Goal: Task Accomplishment & Management: Use online tool/utility

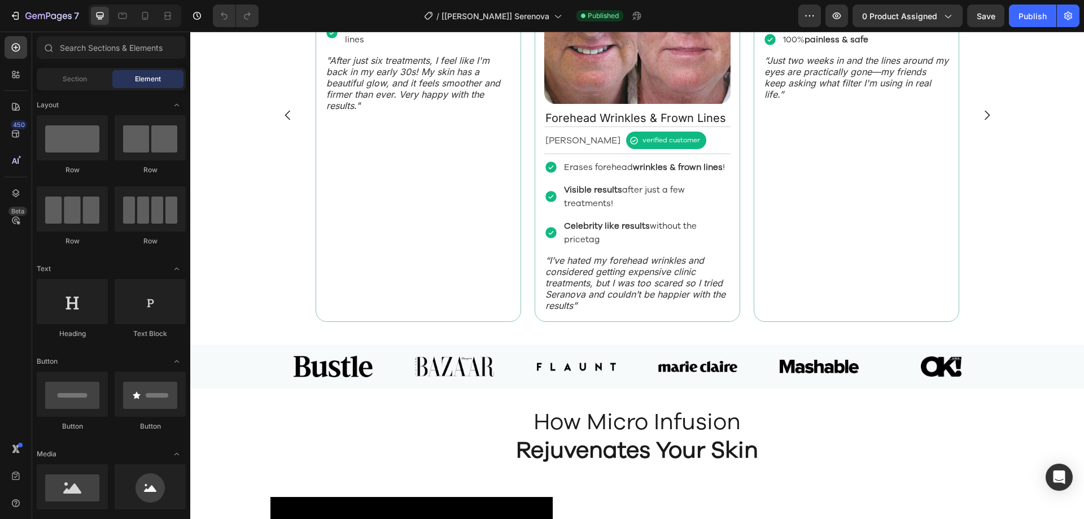
scroll to position [1468, 0]
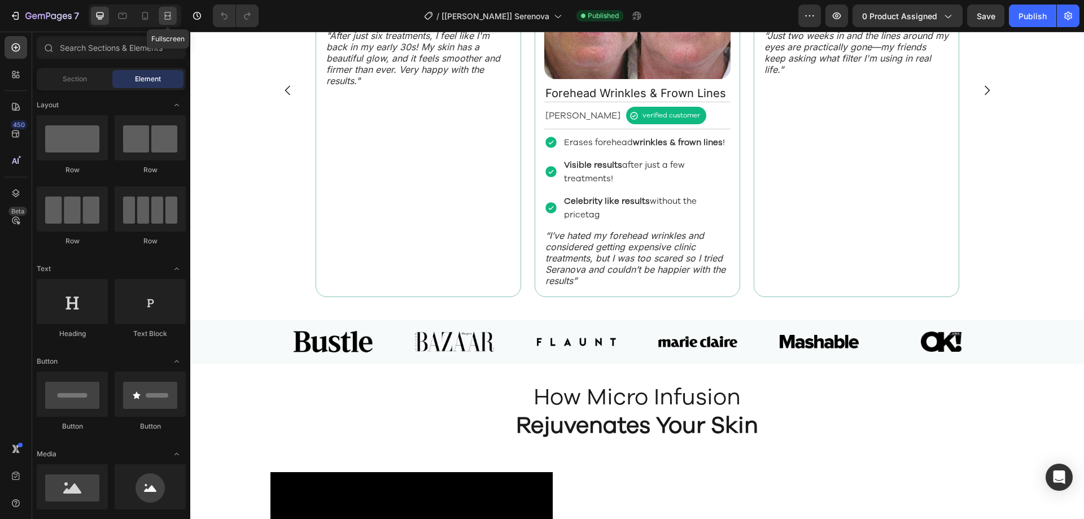
click at [173, 15] on icon at bounding box center [167, 15] width 11 height 11
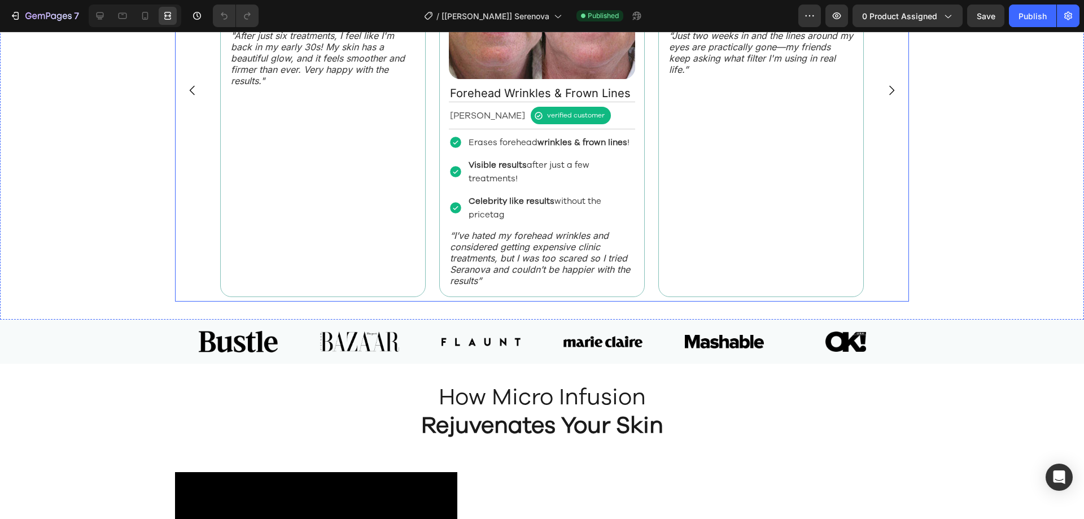
click at [878, 106] on button "Carousel Next Arrow" at bounding box center [892, 91] width 32 height 32
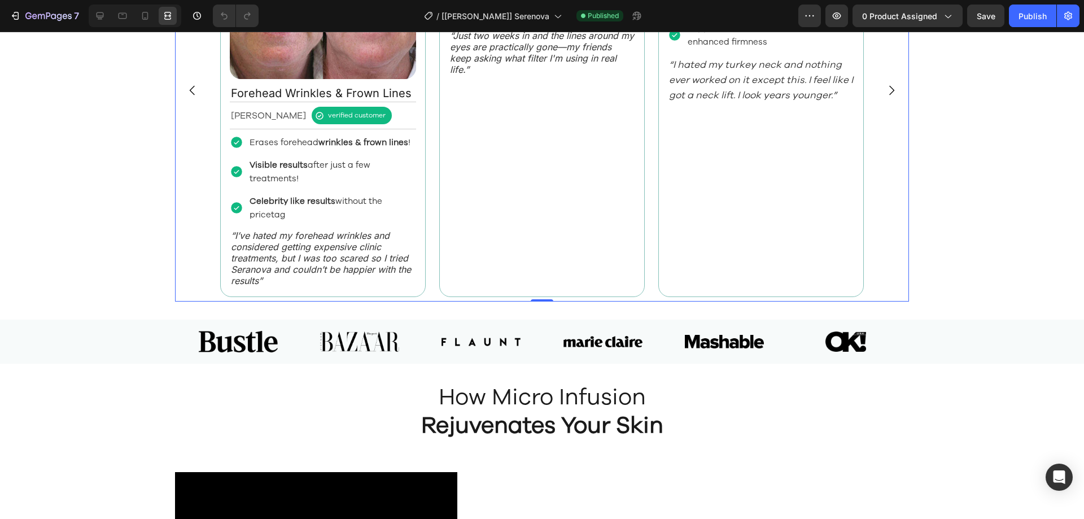
click at [891, 97] on icon "Carousel Next Arrow" at bounding box center [892, 91] width 14 height 14
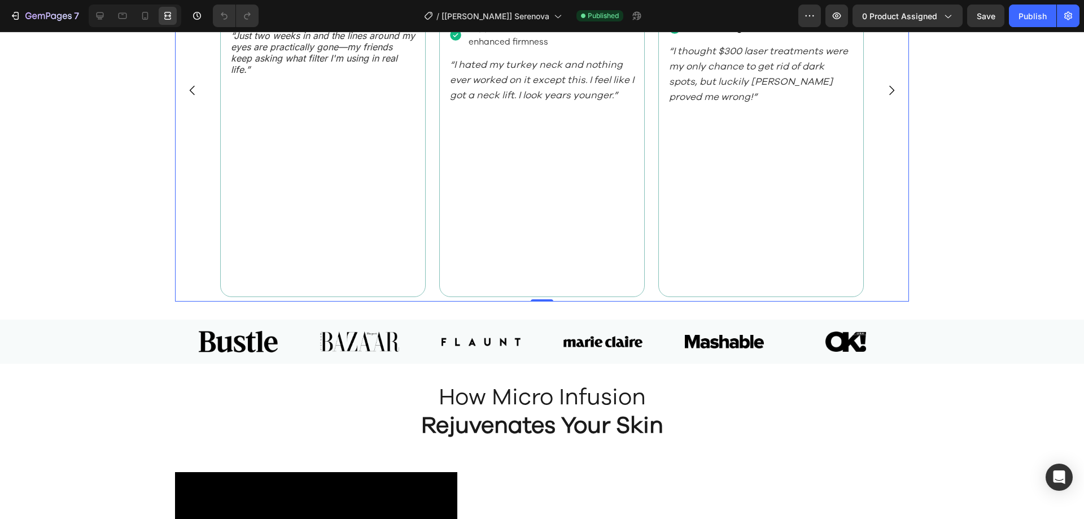
click at [891, 97] on icon "Carousel Next Arrow" at bounding box center [892, 91] width 14 height 14
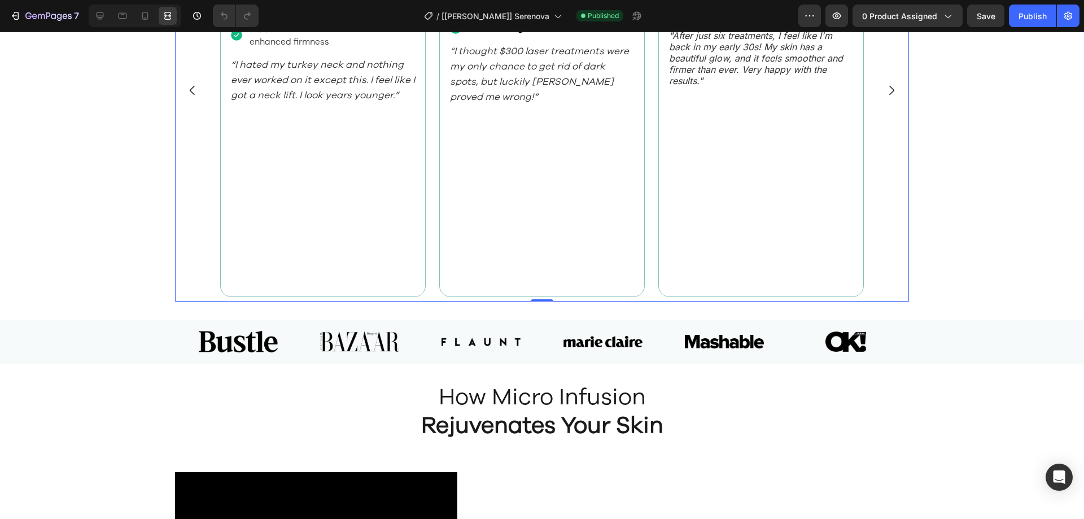
click at [891, 97] on icon "Carousel Next Arrow" at bounding box center [892, 91] width 14 height 14
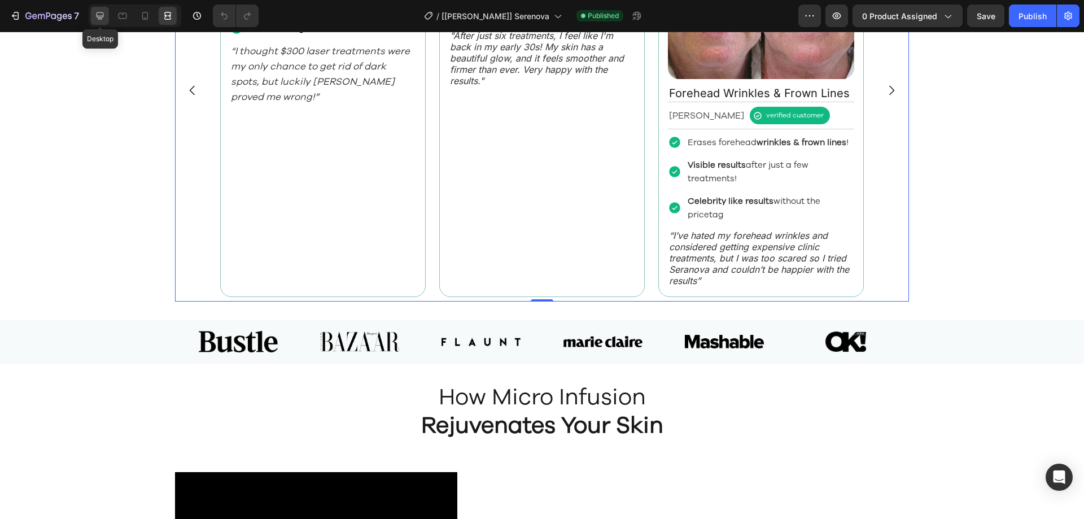
click at [97, 15] on icon at bounding box center [100, 15] width 7 height 7
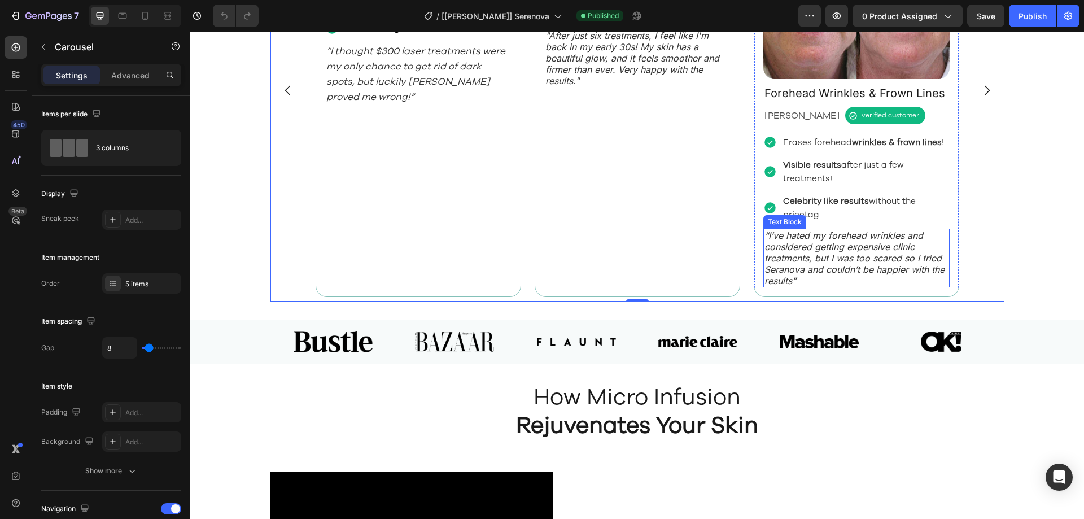
scroll to position [1525, 0]
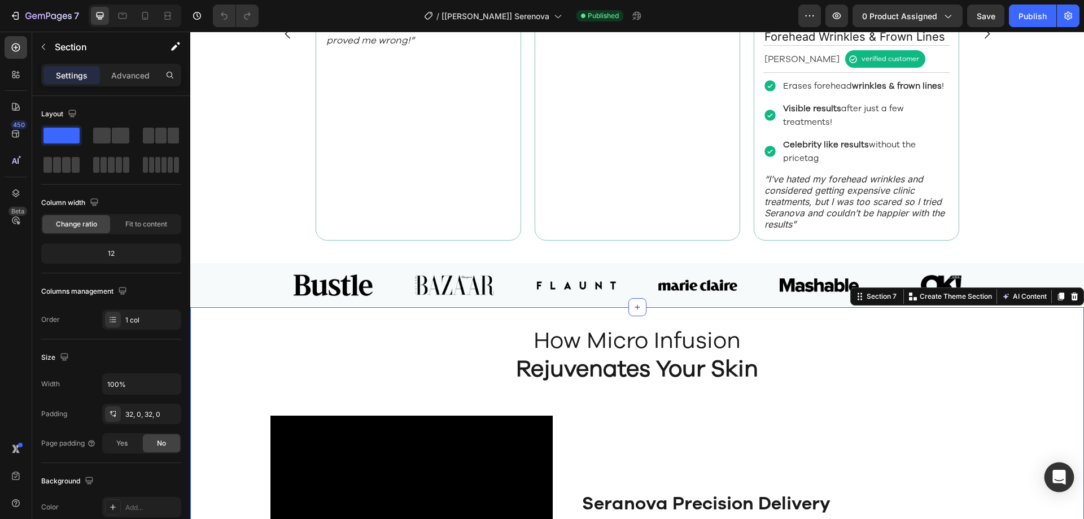
click at [1054, 474] on icon "Open Intercom Messenger" at bounding box center [1059, 477] width 15 height 15
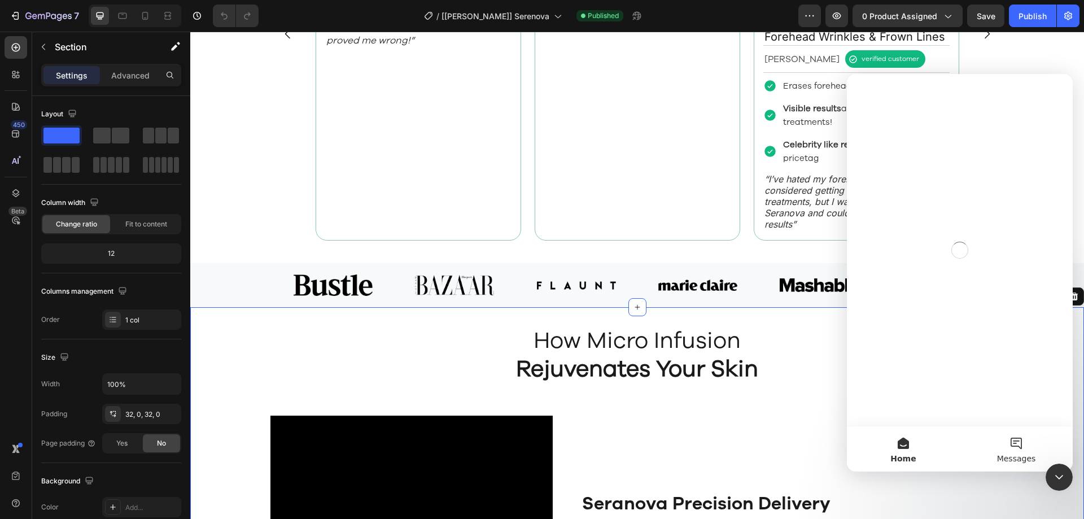
scroll to position [0, 0]
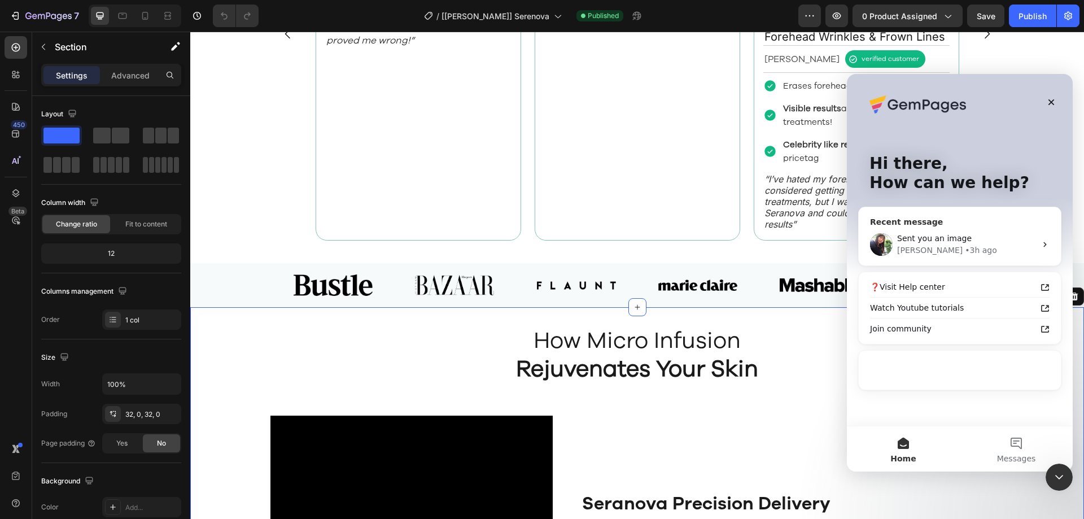
click at [994, 248] on div "[PERSON_NAME] • 3h ago" at bounding box center [966, 251] width 139 height 12
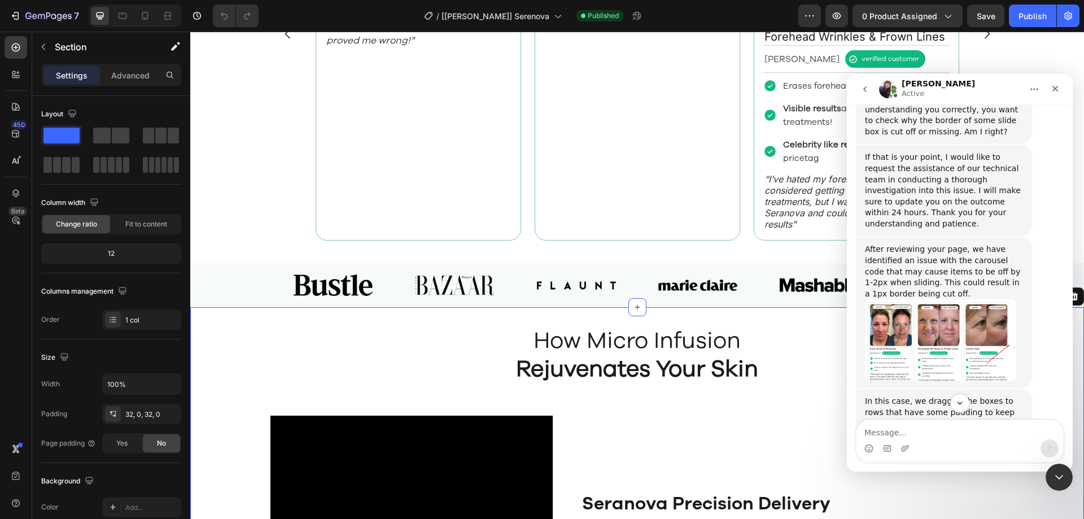
scroll to position [3527, 0]
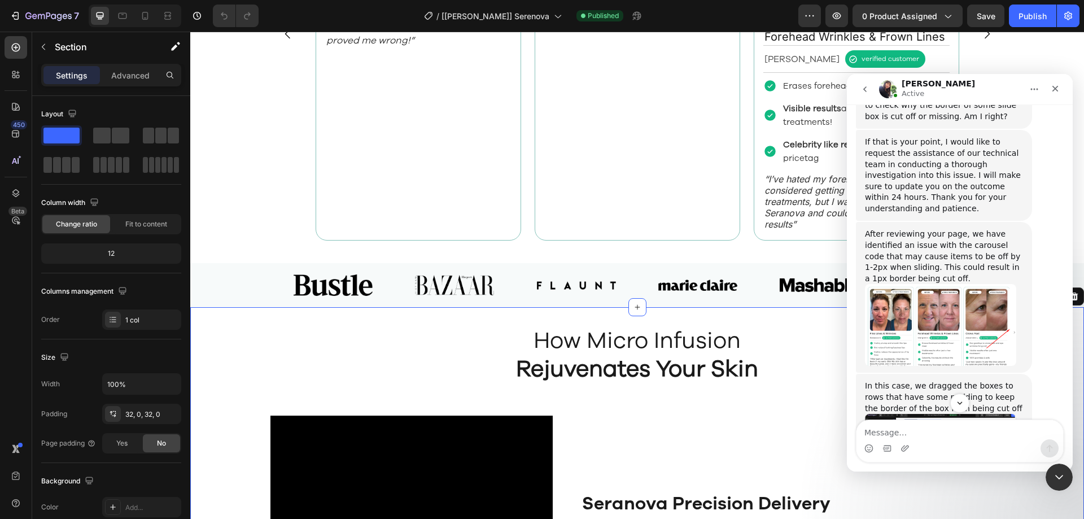
click at [972, 313] on img "Tina says…" at bounding box center [940, 325] width 151 height 82
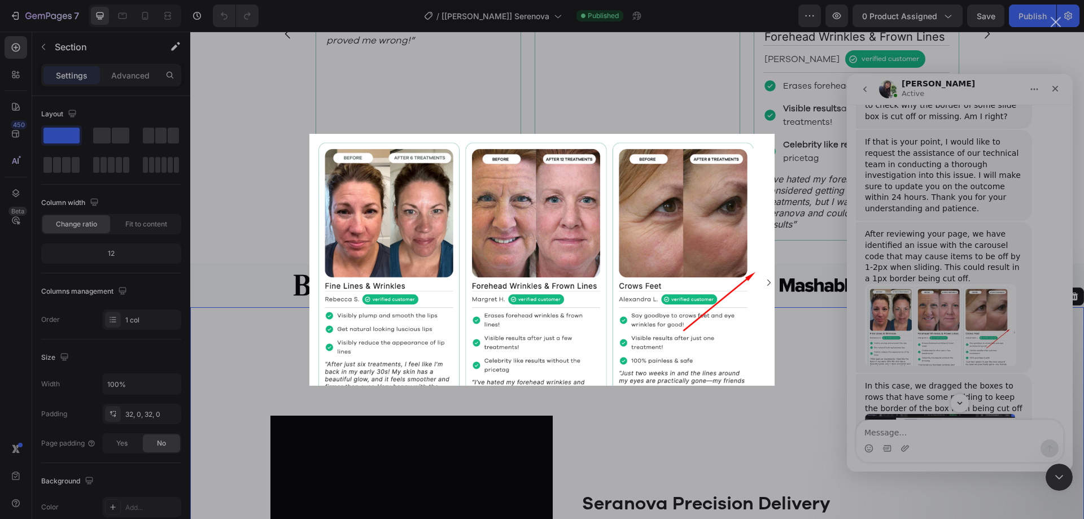
scroll to position [0, 0]
click at [925, 334] on div "Intercom messenger" at bounding box center [542, 259] width 1084 height 519
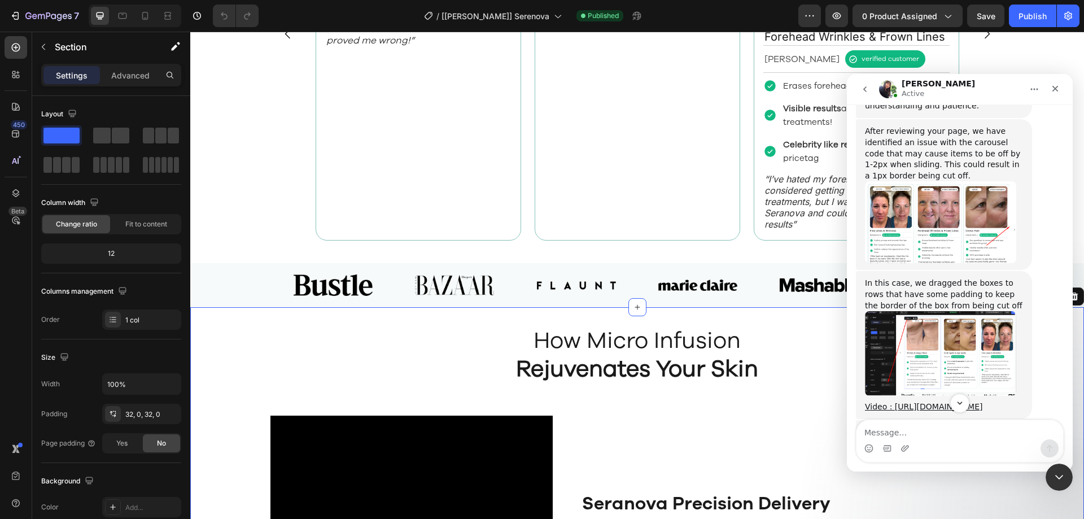
scroll to position [3640, 0]
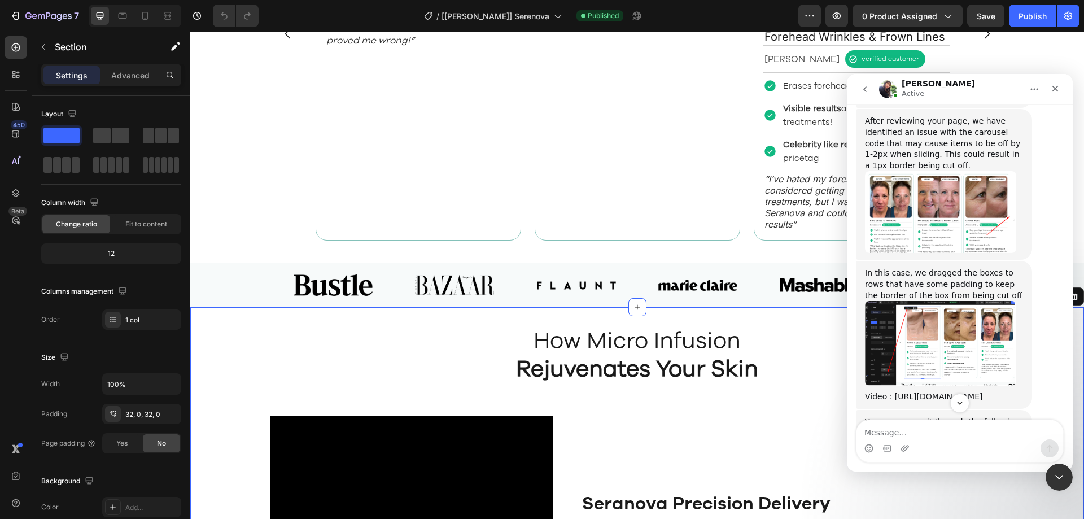
click at [913, 326] on img "Tina says…" at bounding box center [940, 343] width 151 height 84
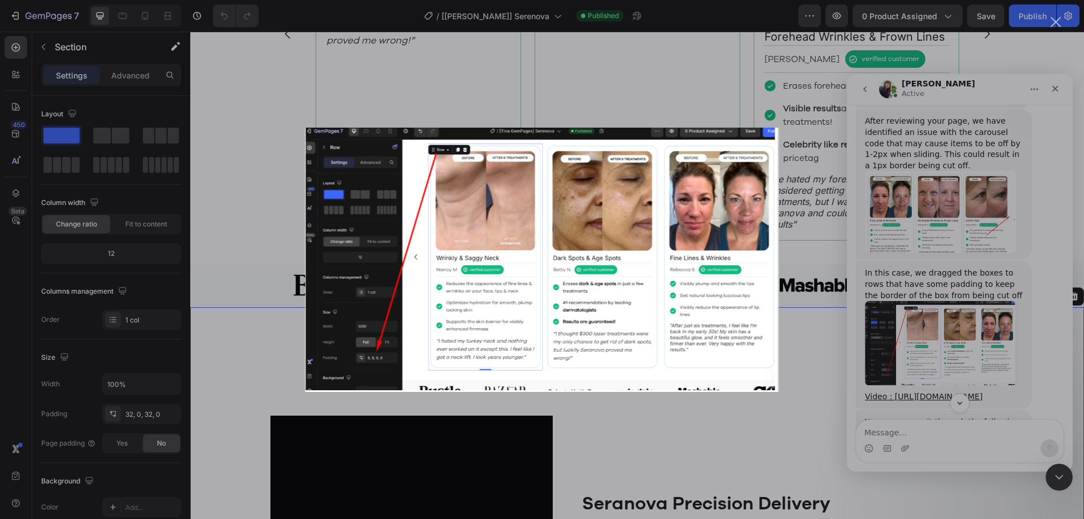
click at [949, 335] on div "Intercom messenger" at bounding box center [542, 259] width 1084 height 519
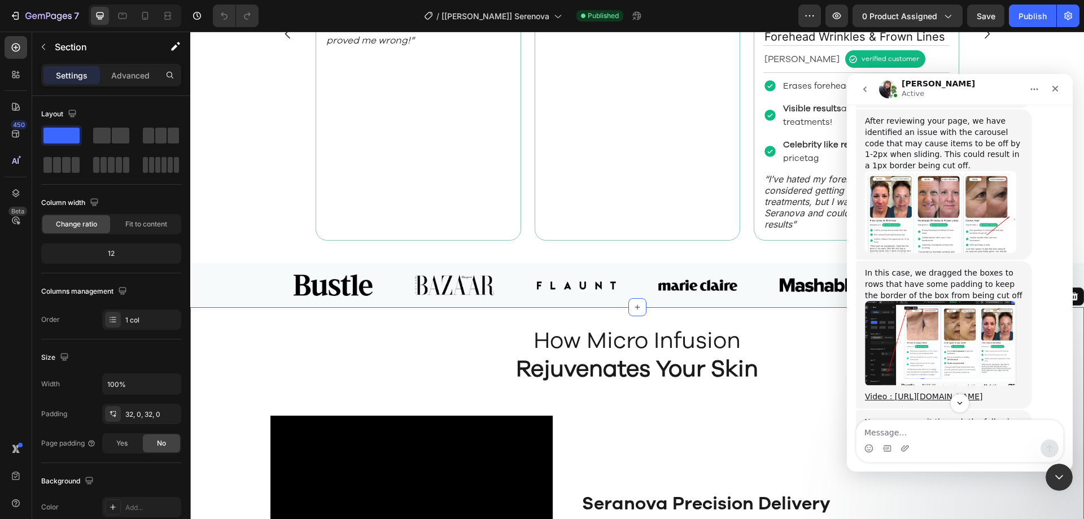
click at [949, 335] on img "Tina says…" at bounding box center [940, 343] width 151 height 84
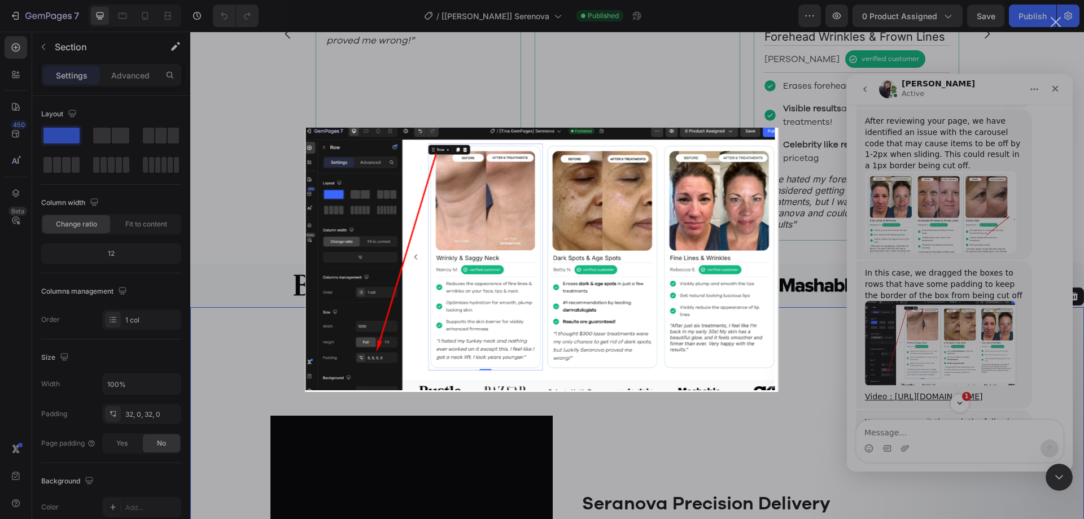
click at [953, 337] on div "Intercom messenger" at bounding box center [542, 259] width 1084 height 519
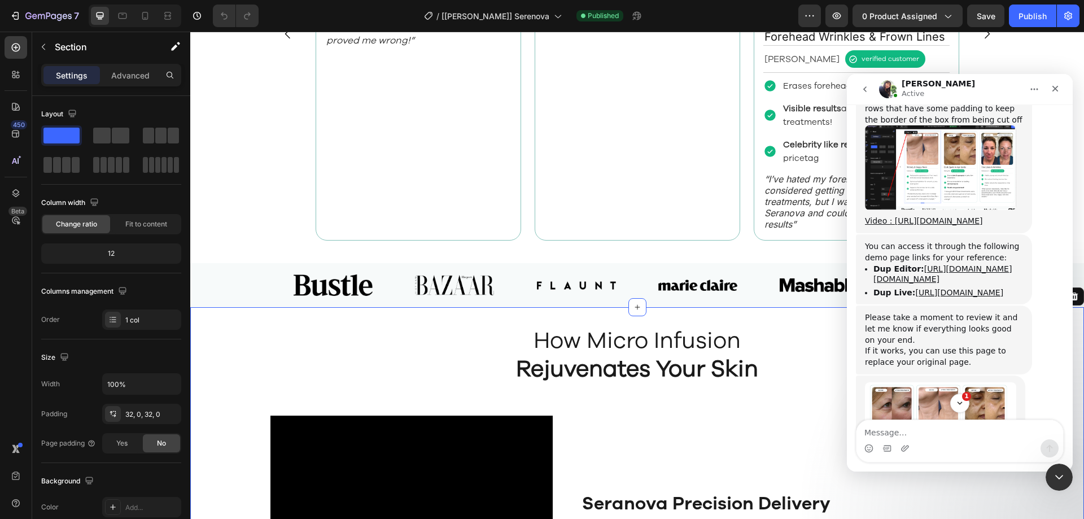
scroll to position [3872, 0]
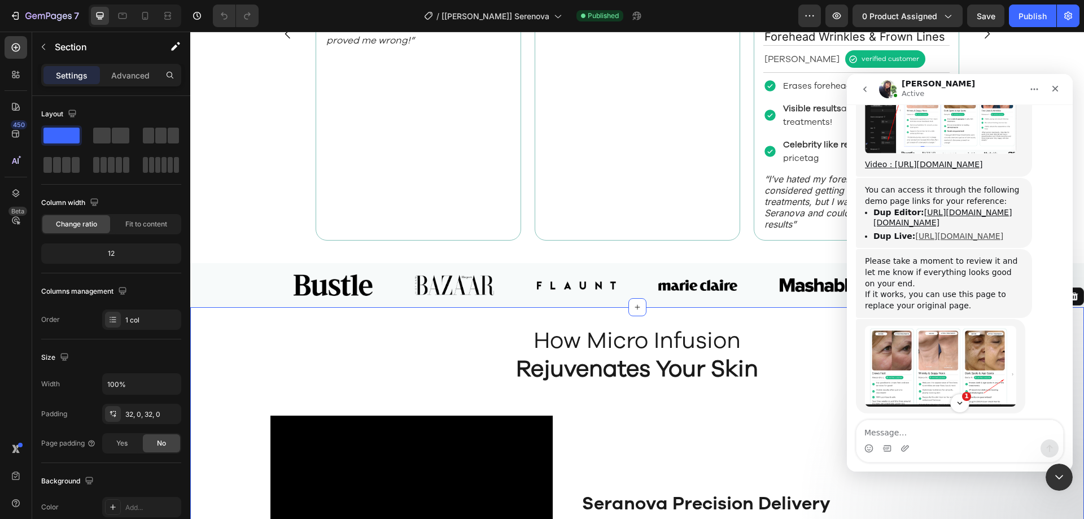
click at [922, 241] on link "[URL][DOMAIN_NAME]" at bounding box center [959, 236] width 88 height 9
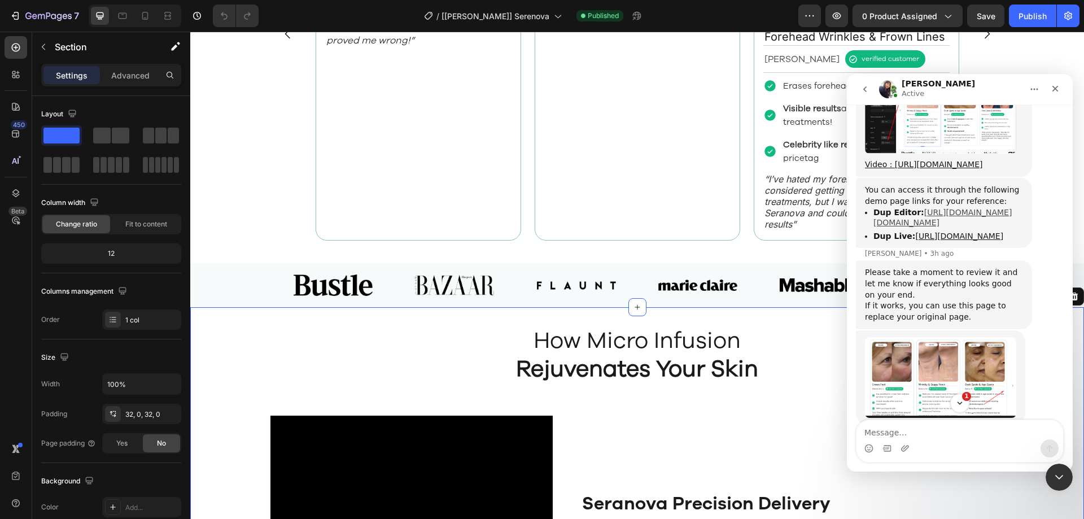
click at [922, 228] on link "[URL][DOMAIN_NAME][DOMAIN_NAME]" at bounding box center [943, 218] width 138 height 20
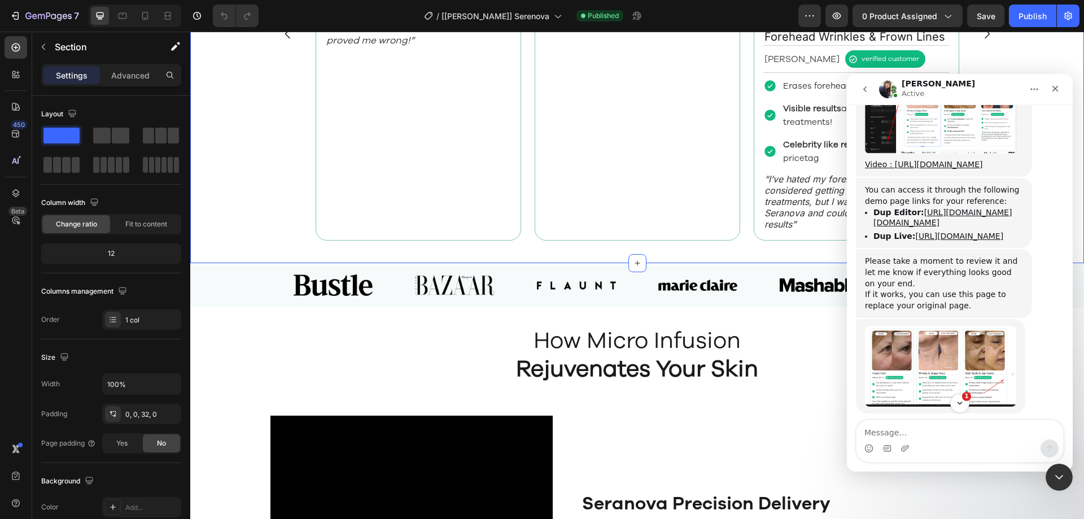
click at [587, 260] on div "Image Fine Lines & Wrinkles Text Block [PERSON_NAME] Text Block verified custom…" at bounding box center [637, 42] width 894 height 441
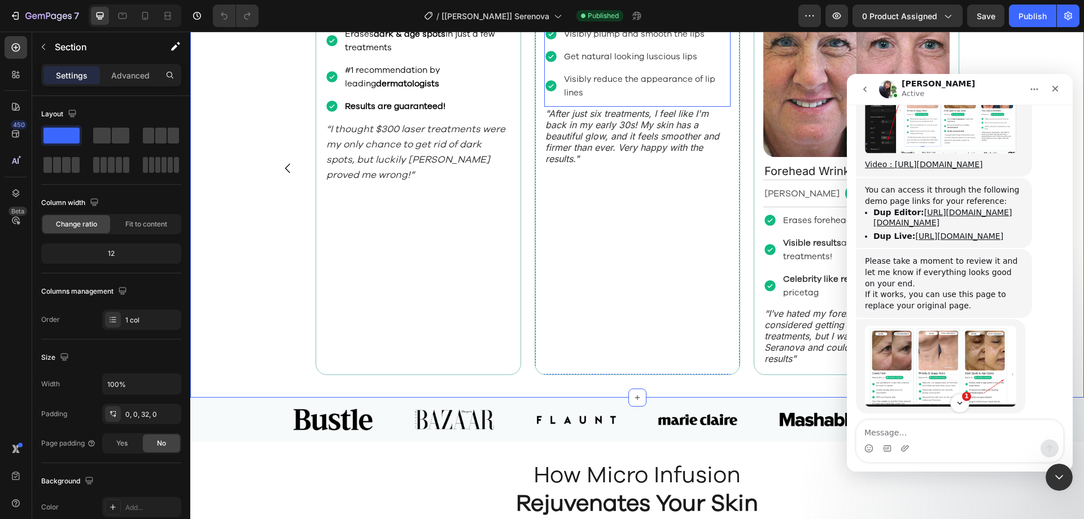
scroll to position [1355, 0]
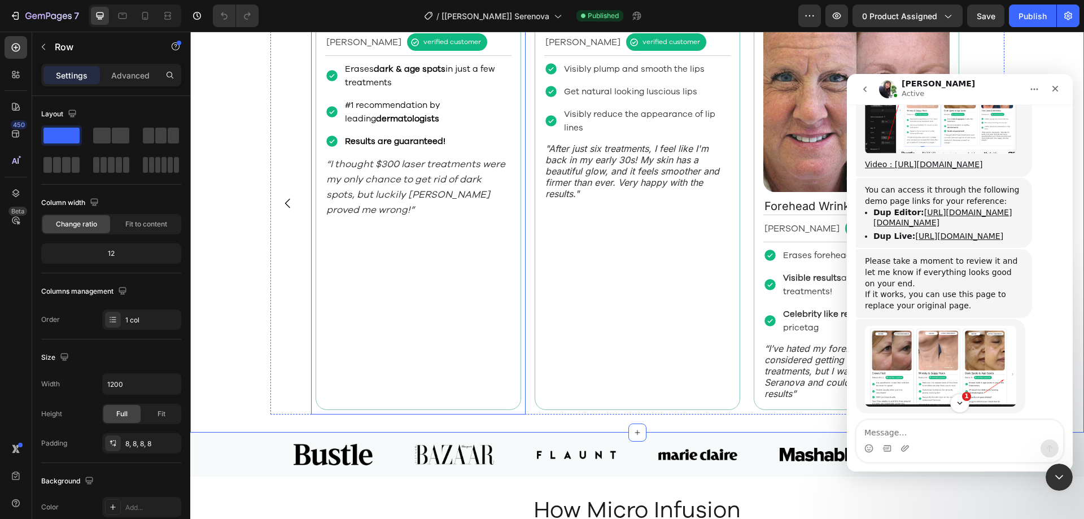
click at [521, 285] on div "Image Dark Spots & Age Spots Text Block [PERSON_NAME] Text Block verified custo…" at bounding box center [418, 203] width 215 height 423
click at [525, 285] on div "Image Fine Lines & Wrinkles Text Block [PERSON_NAME] Text Block verified custom…" at bounding box center [637, 203] width 653 height 423
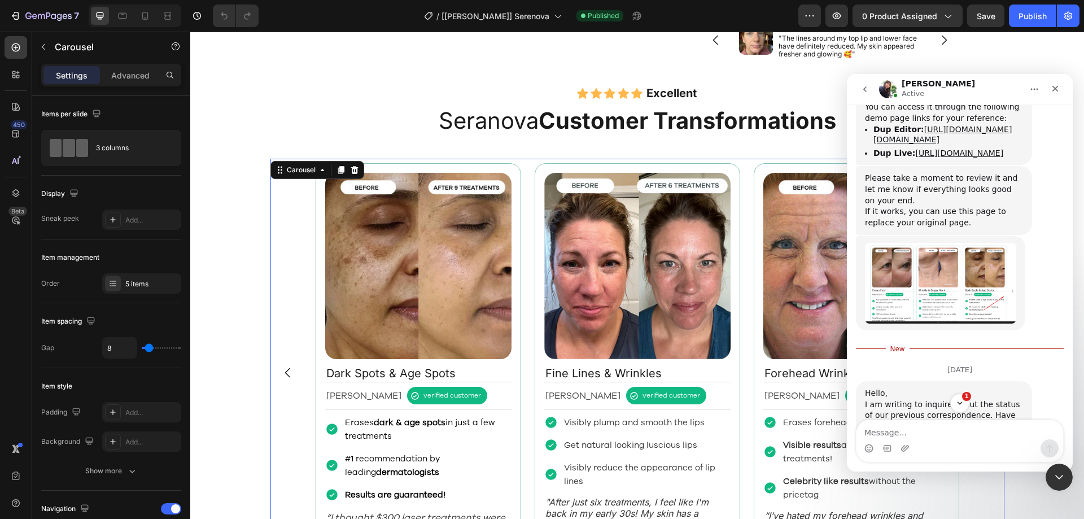
scroll to position [3985, 0]
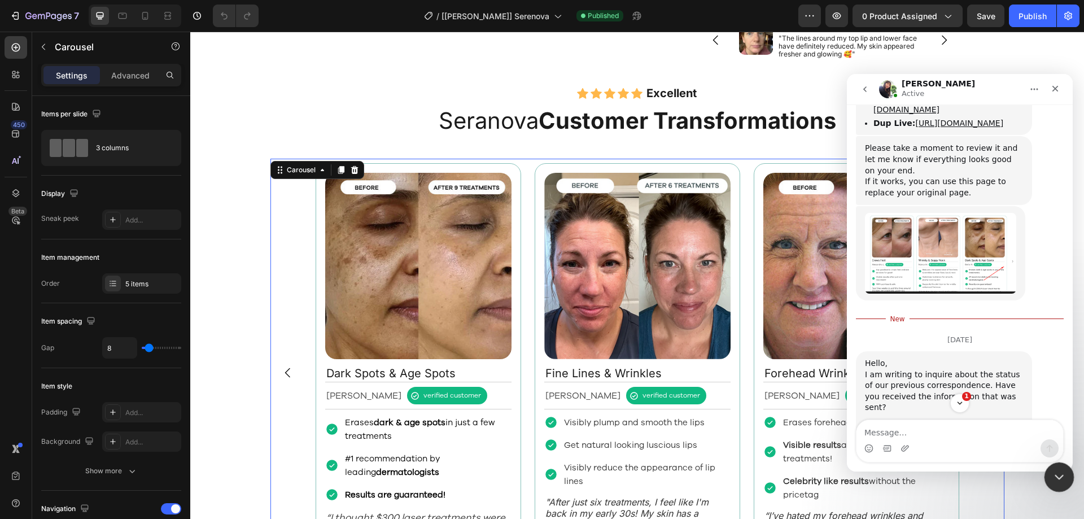
click at [1057, 479] on icon "Close Intercom Messenger" at bounding box center [1058, 476] width 14 height 14
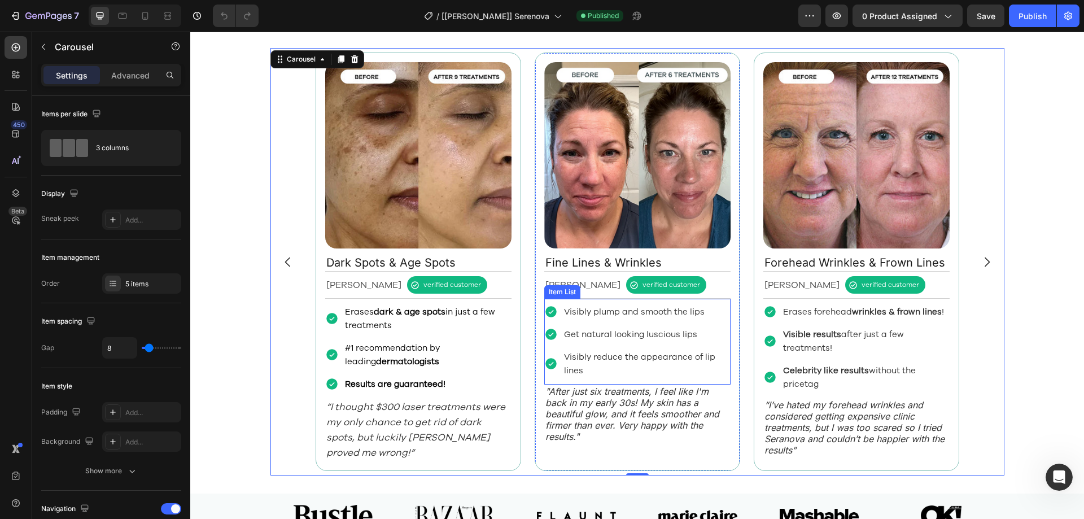
scroll to position [4128, 0]
click at [300, 187] on div "Image Fine Lines & Wrinkles Text Block [PERSON_NAME] Text Block verified custom…" at bounding box center [638, 261] width 734 height 427
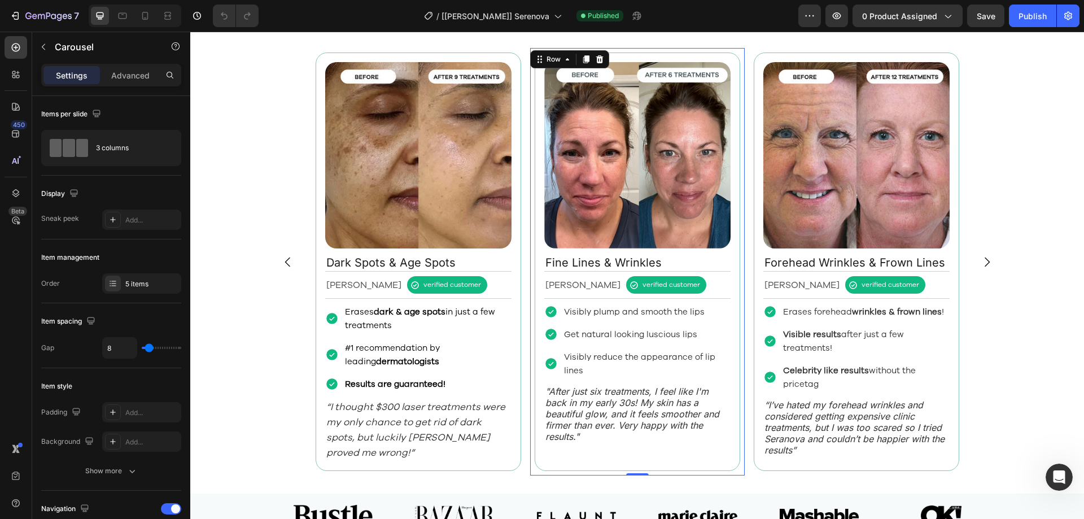
click at [530, 259] on div "Image Fine Lines & Wrinkles Text Block [PERSON_NAME] Text Block verified custom…" at bounding box center [637, 261] width 215 height 427
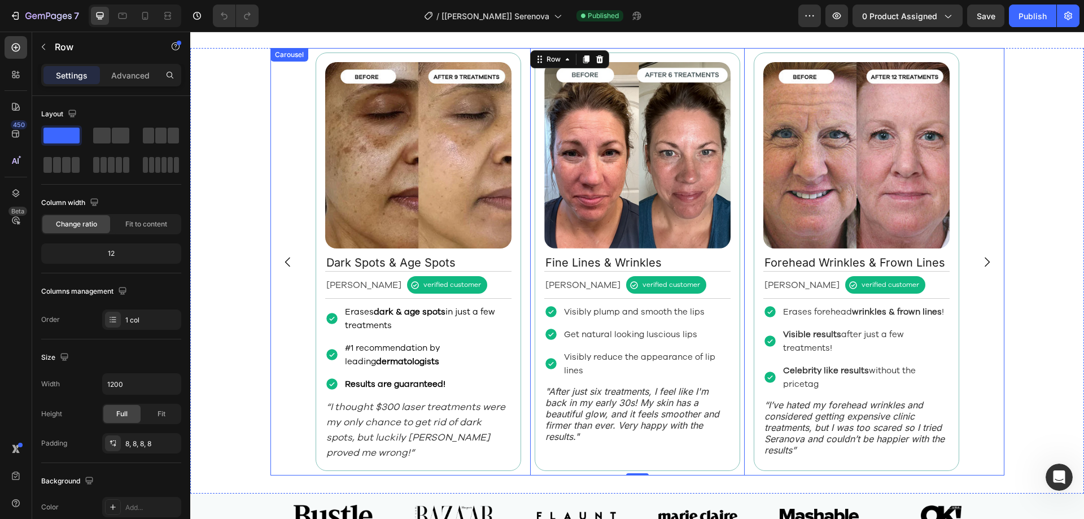
click at [522, 256] on div "Image Fine Lines & Wrinkles Text Block [PERSON_NAME] Text Block verified custom…" at bounding box center [637, 261] width 653 height 427
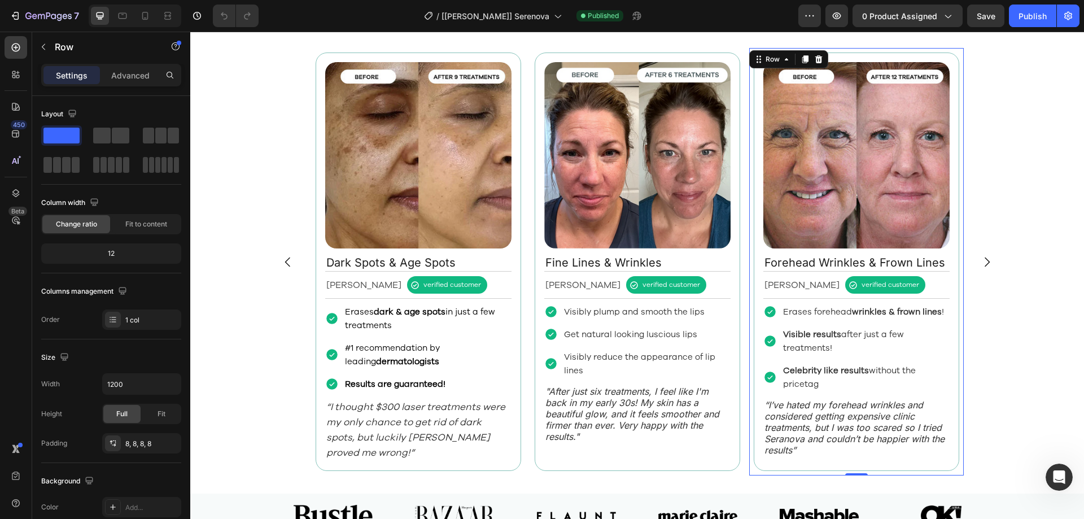
click at [956, 249] on div "Image Forehead Wrinkles & Frown Lines Text Block [PERSON_NAME] Text Block verif…" at bounding box center [856, 261] width 215 height 427
click at [134, 435] on div "8, 8, 8, 8" at bounding box center [141, 443] width 79 height 20
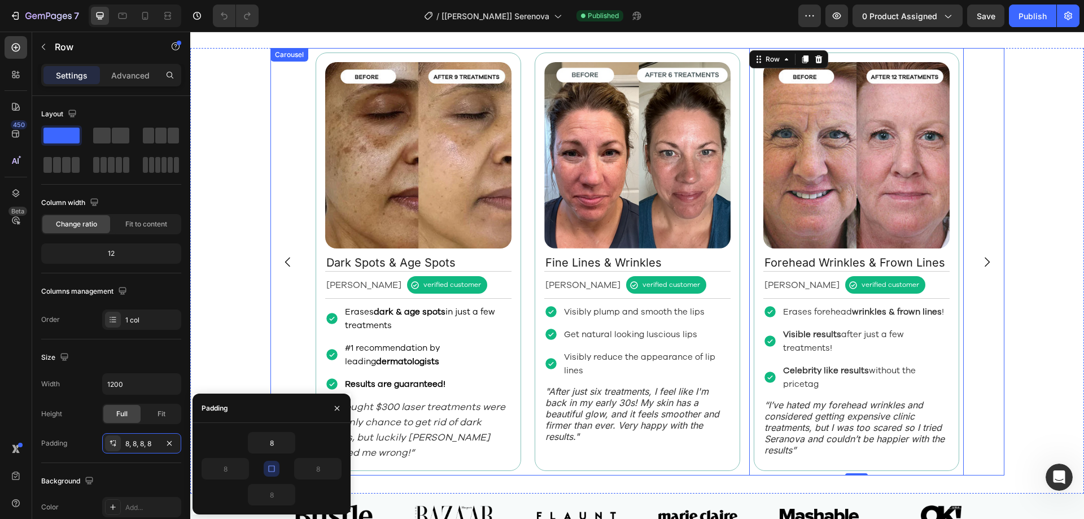
click at [971, 275] on button "Carousel Next Arrow" at bounding box center [987, 262] width 32 height 32
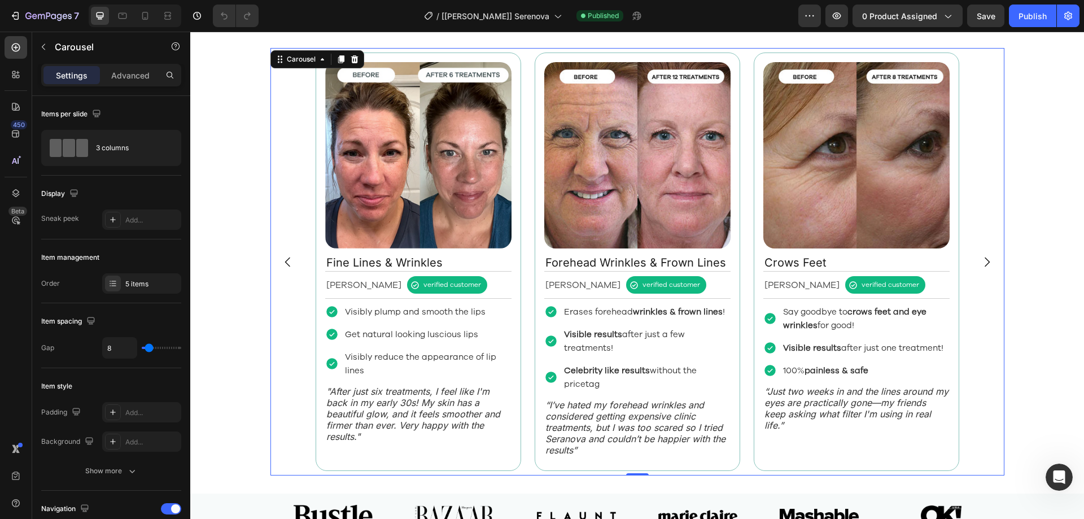
click at [986, 283] on div "Image Fine Lines & Wrinkles Text Block [PERSON_NAME] Text Block verified custom…" at bounding box center [638, 261] width 734 height 427
click at [956, 252] on div "Image Crows Feet Text Block [PERSON_NAME] Text Block verified customer Item Lis…" at bounding box center [856, 261] width 215 height 427
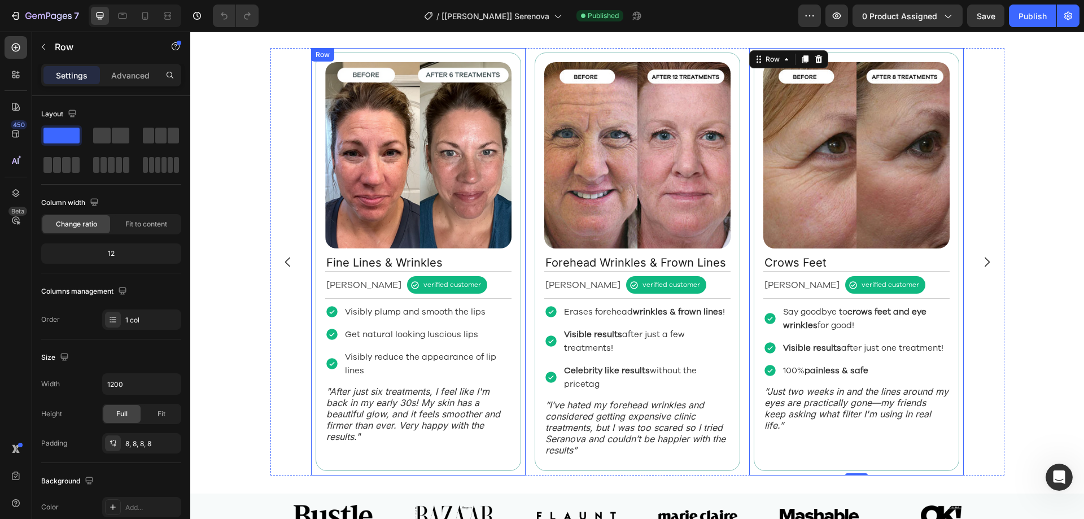
click at [311, 327] on div "Image Fine Lines & Wrinkles Text Block [PERSON_NAME] Text Block verified custom…" at bounding box center [418, 261] width 215 height 427
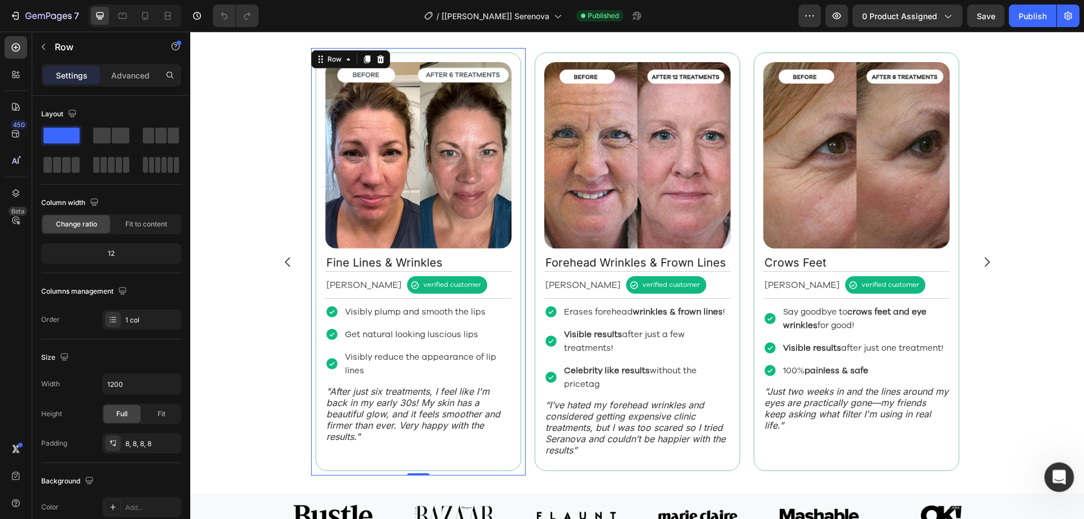
click at [1059, 463] on div "Open Intercom Messenger" at bounding box center [1057, 475] width 37 height 37
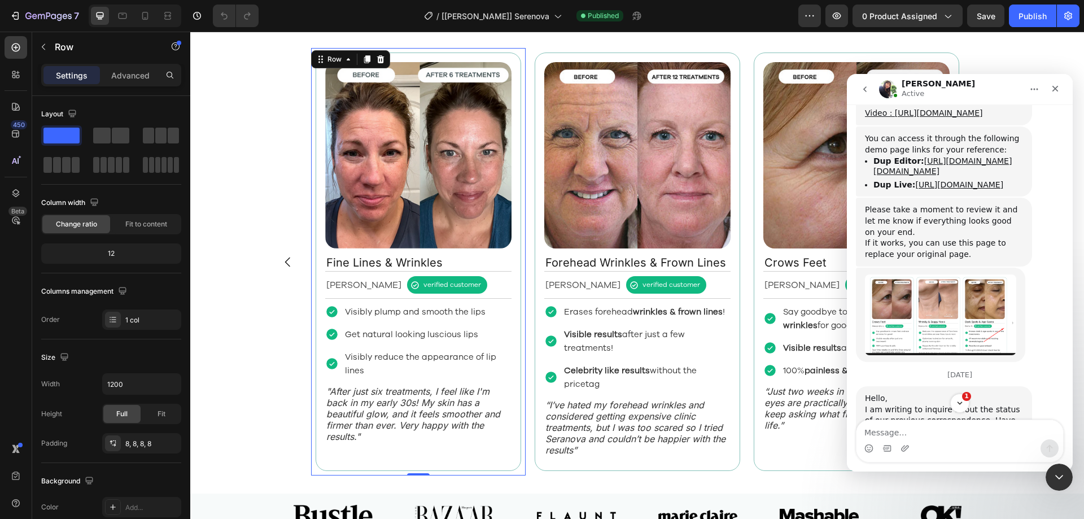
scroll to position [3902, 0]
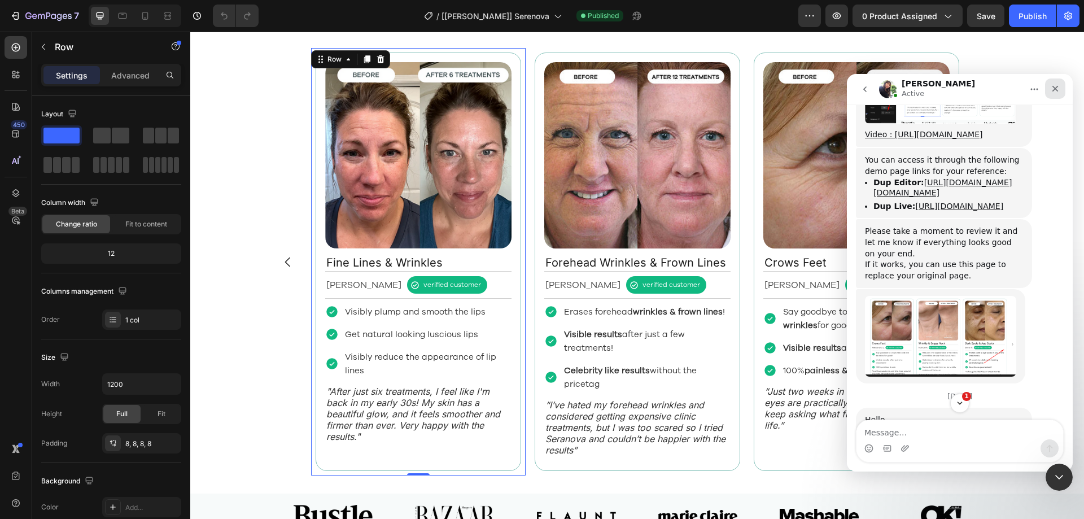
click at [1058, 95] on div "Close" at bounding box center [1055, 88] width 20 height 20
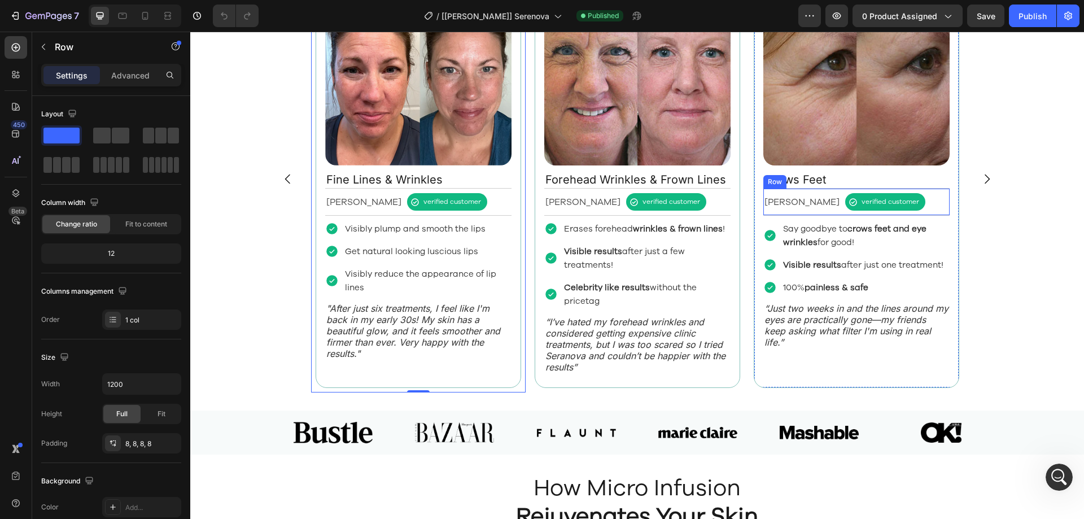
scroll to position [1412, 0]
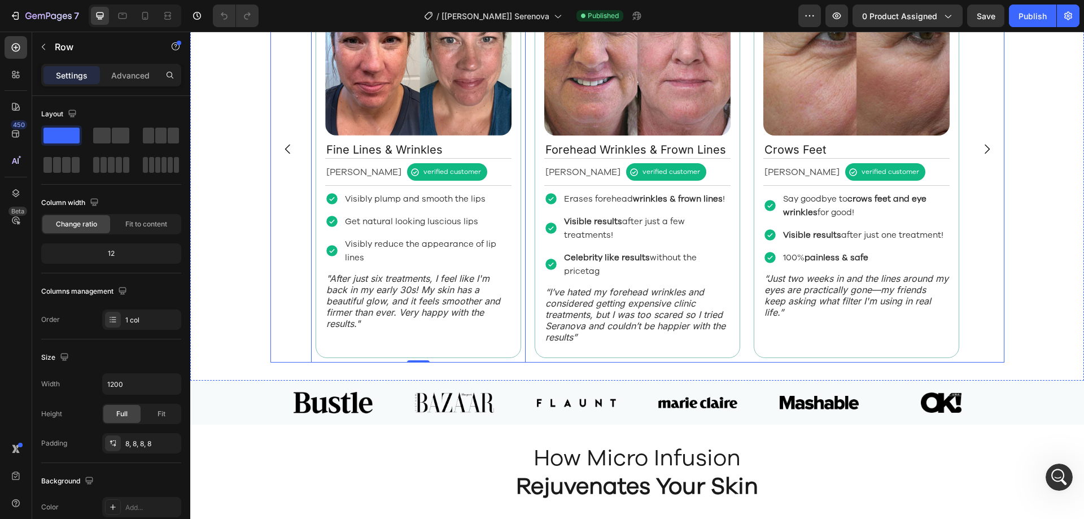
click at [744, 283] on div "Image Fine Lines & Wrinkles Text Block [PERSON_NAME] Text Block verified custom…" at bounding box center [637, 148] width 653 height 427
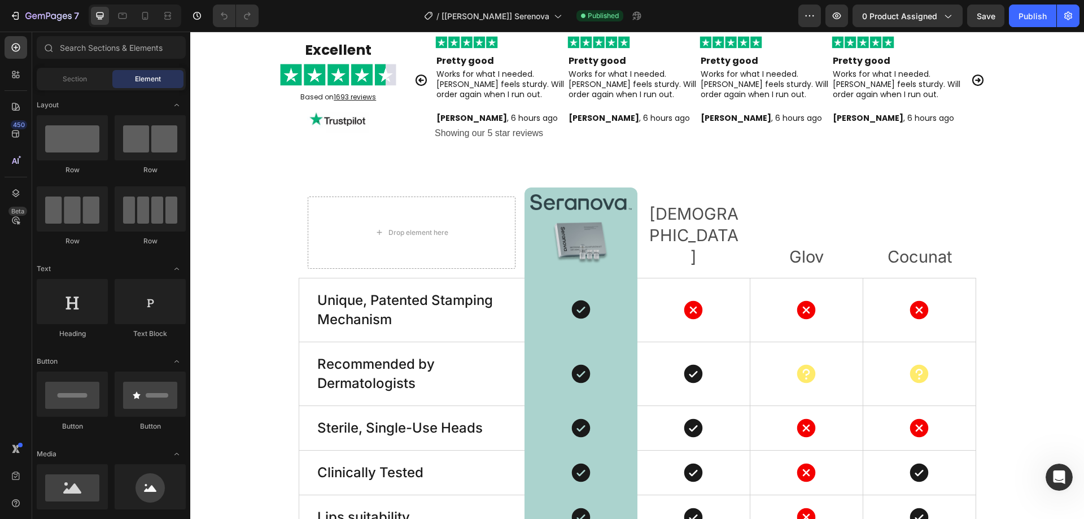
scroll to position [3217, 0]
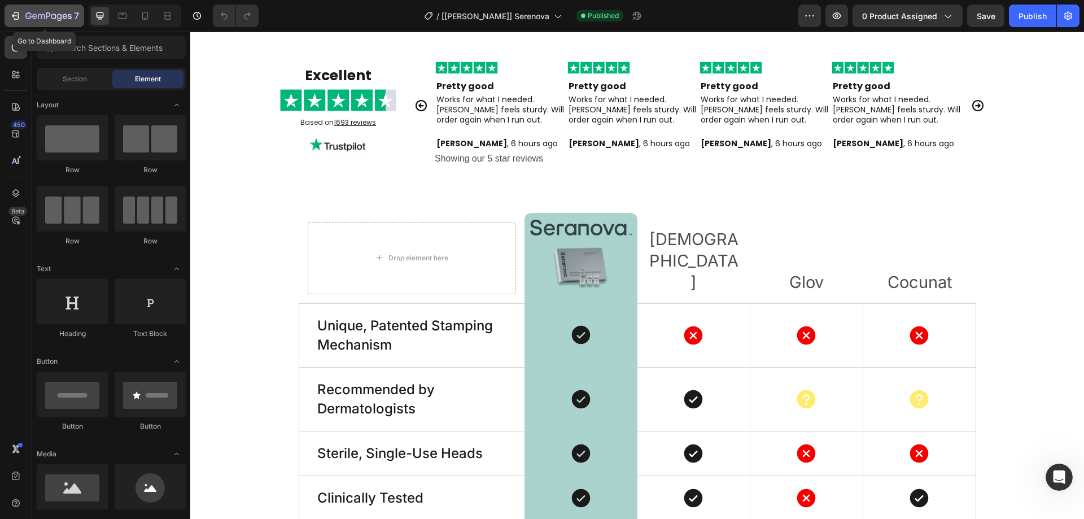
click at [7, 9] on button "7" at bounding box center [45, 16] width 80 height 23
